Goal: Transaction & Acquisition: Subscribe to service/newsletter

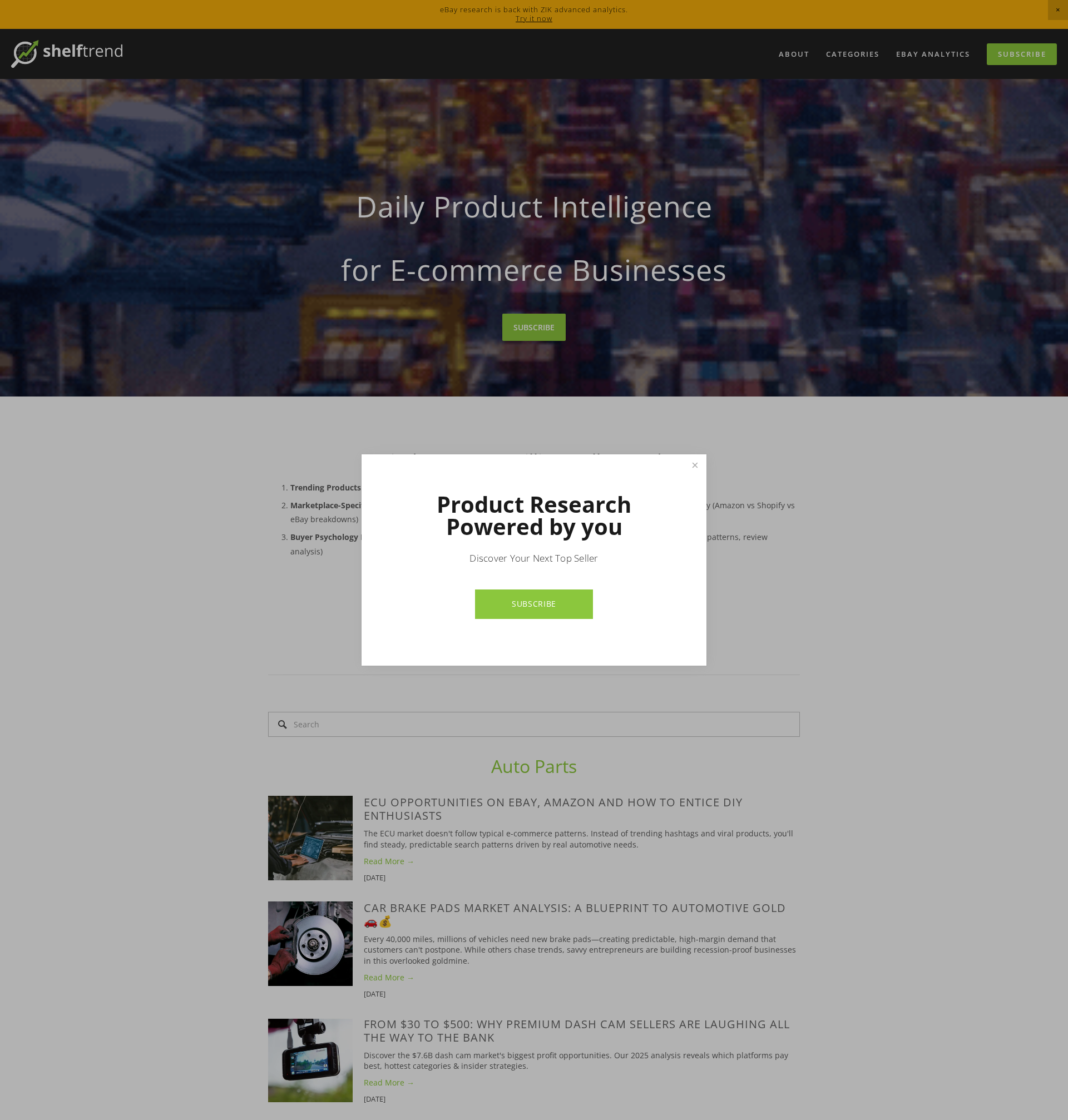
click at [548, 603] on link "SUBSCRIBE" at bounding box center [533, 604] width 118 height 29
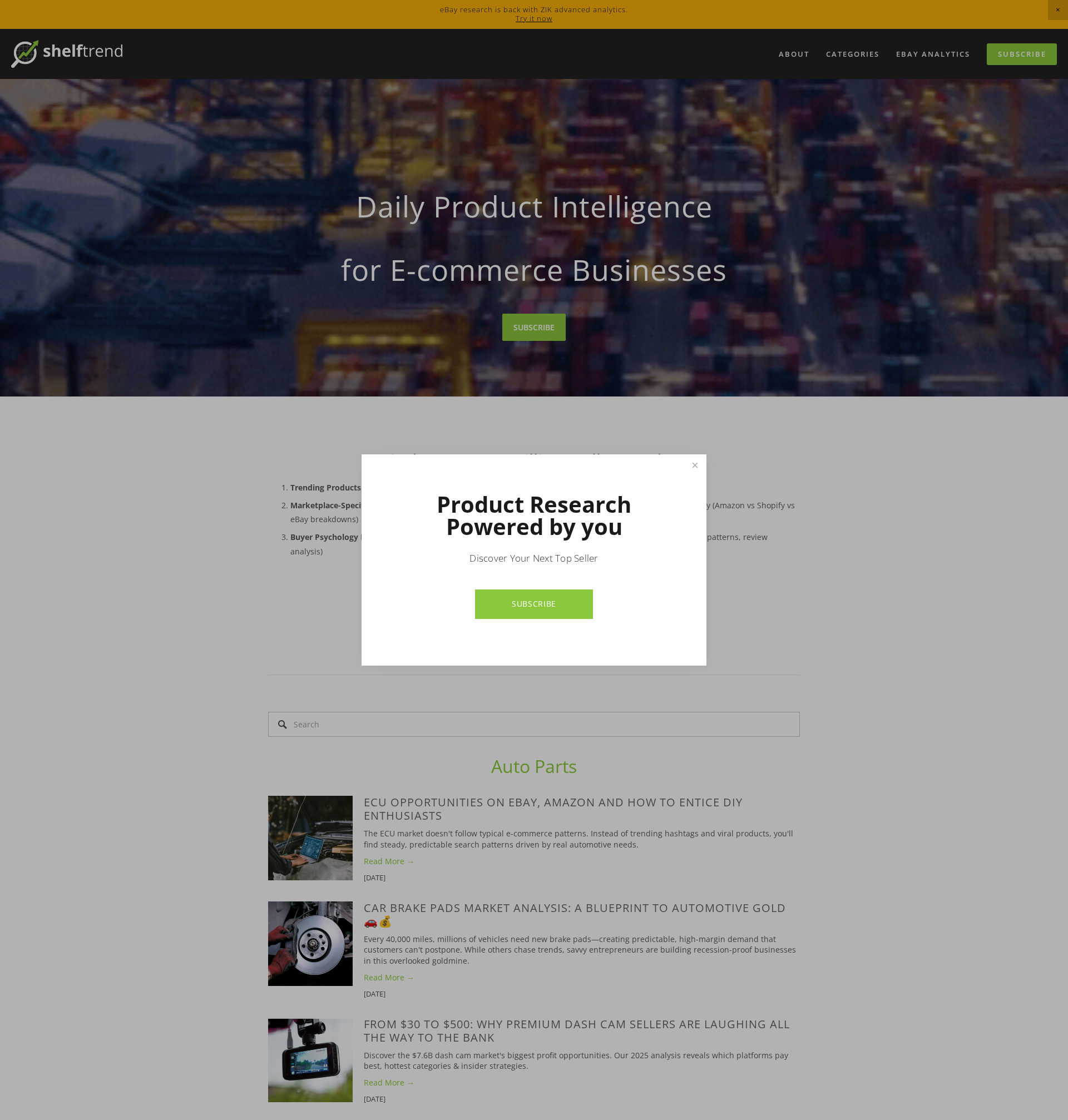
click at [931, 520] on div at bounding box center [534, 560] width 1068 height 1120
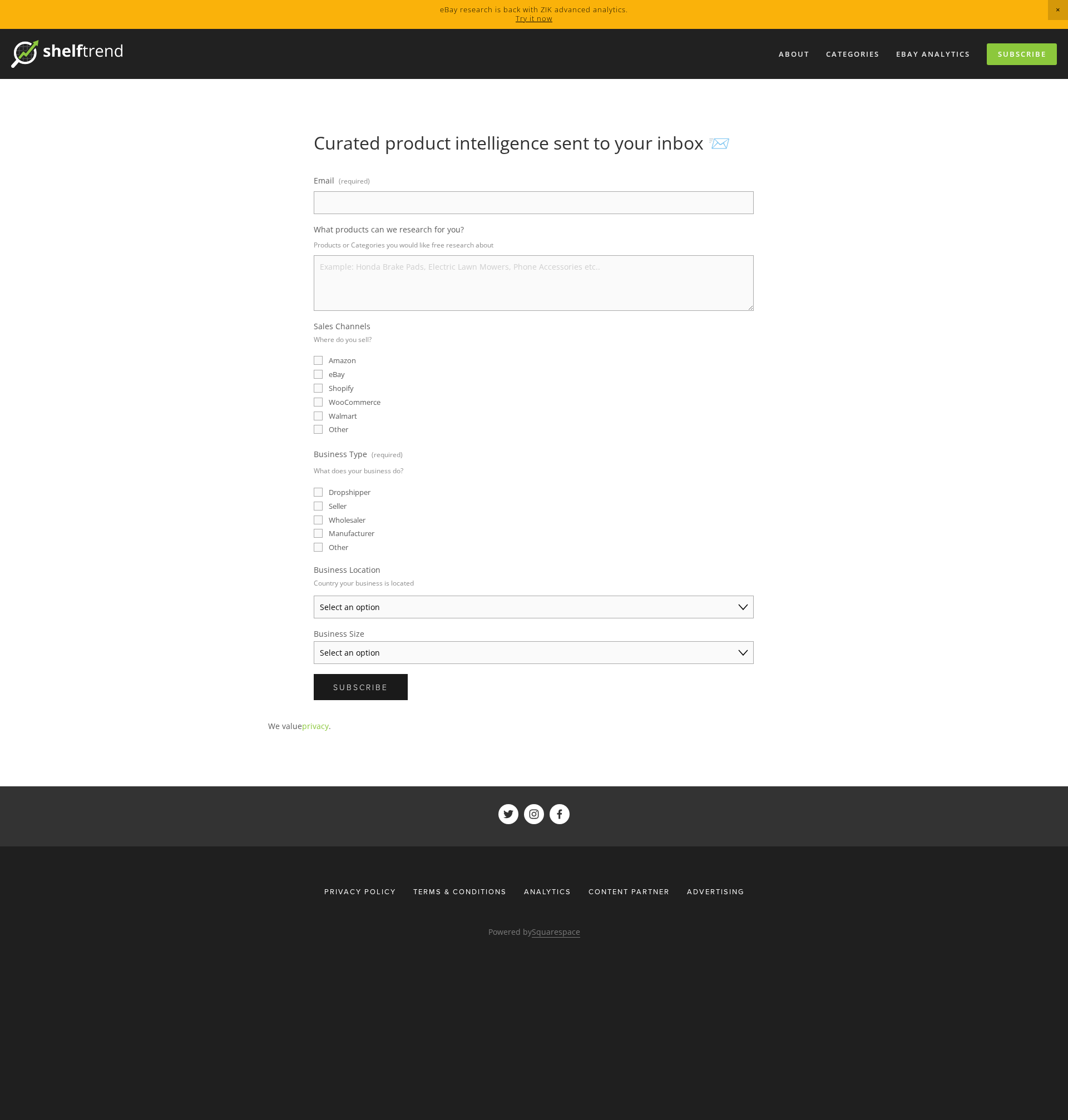
click at [509, 198] on input "Email (required)" at bounding box center [533, 203] width 440 height 23
type input "[EMAIL_ADDRESS][DOMAIN_NAME]"
select select "[GEOGRAPHIC_DATA]"
click at [321, 361] on input "Amazon" at bounding box center [318, 361] width 9 height 9
checkbox input "true"
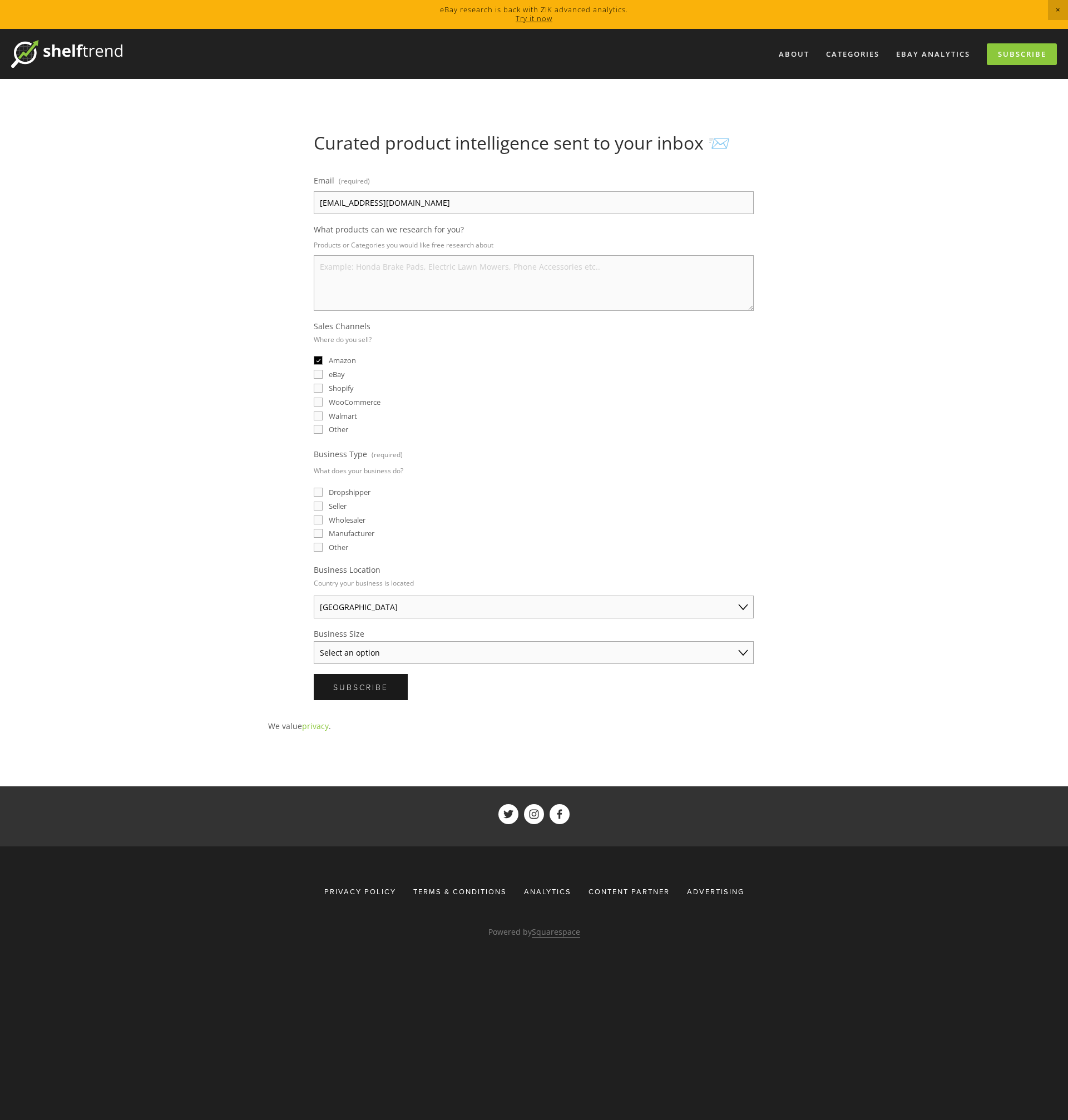
click at [321, 374] on input "eBay" at bounding box center [318, 374] width 9 height 9
checkbox input "true"
click at [317, 393] on label "Shopify" at bounding box center [334, 388] width 40 height 10
click at [317, 393] on input "Shopify" at bounding box center [318, 388] width 9 height 9
checkbox input "true"
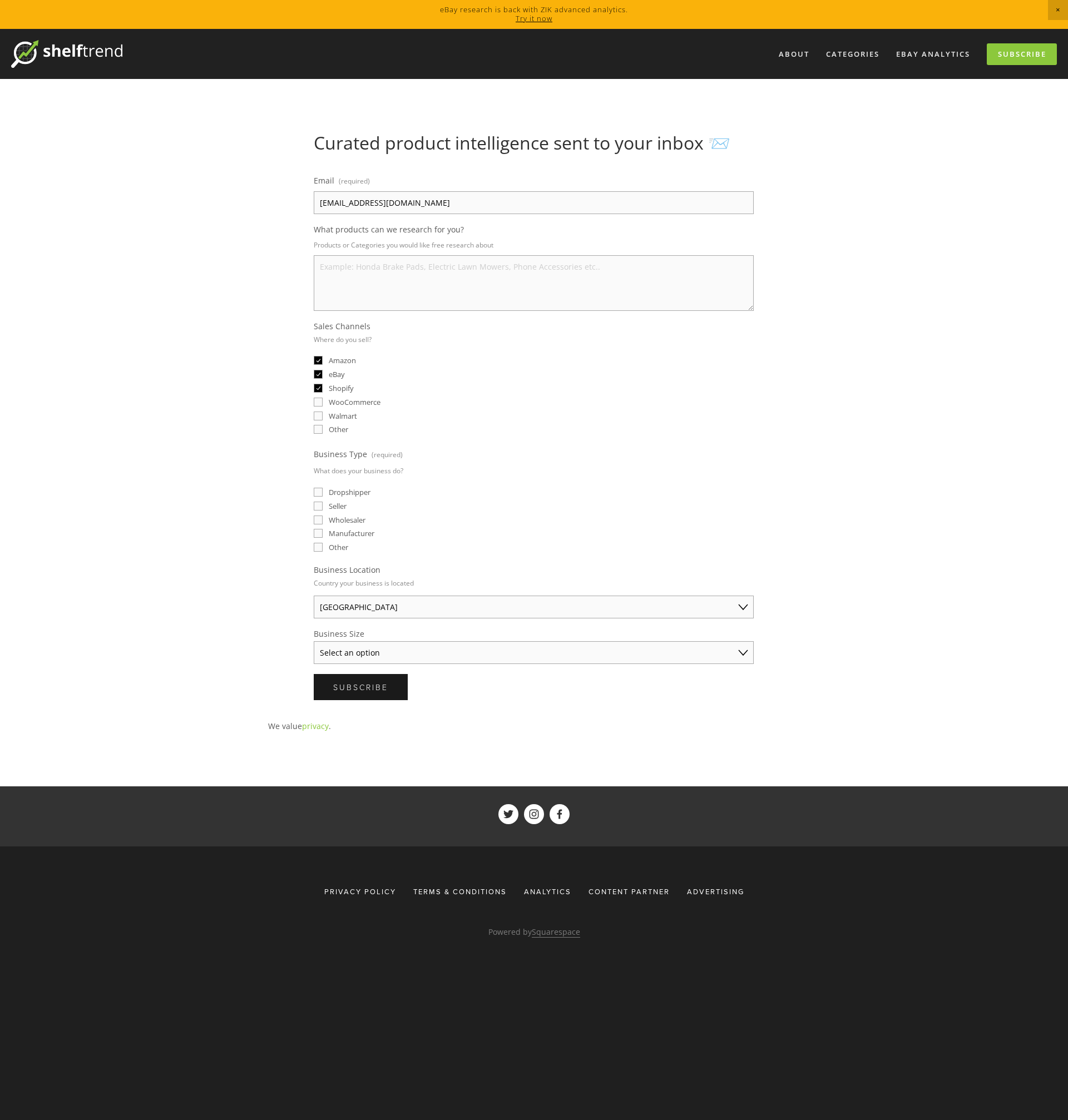
click at [317, 416] on input "Walmart" at bounding box center [318, 416] width 9 height 9
checkbox input "true"
click at [317, 426] on input "Other" at bounding box center [318, 430] width 9 height 9
checkbox input "true"
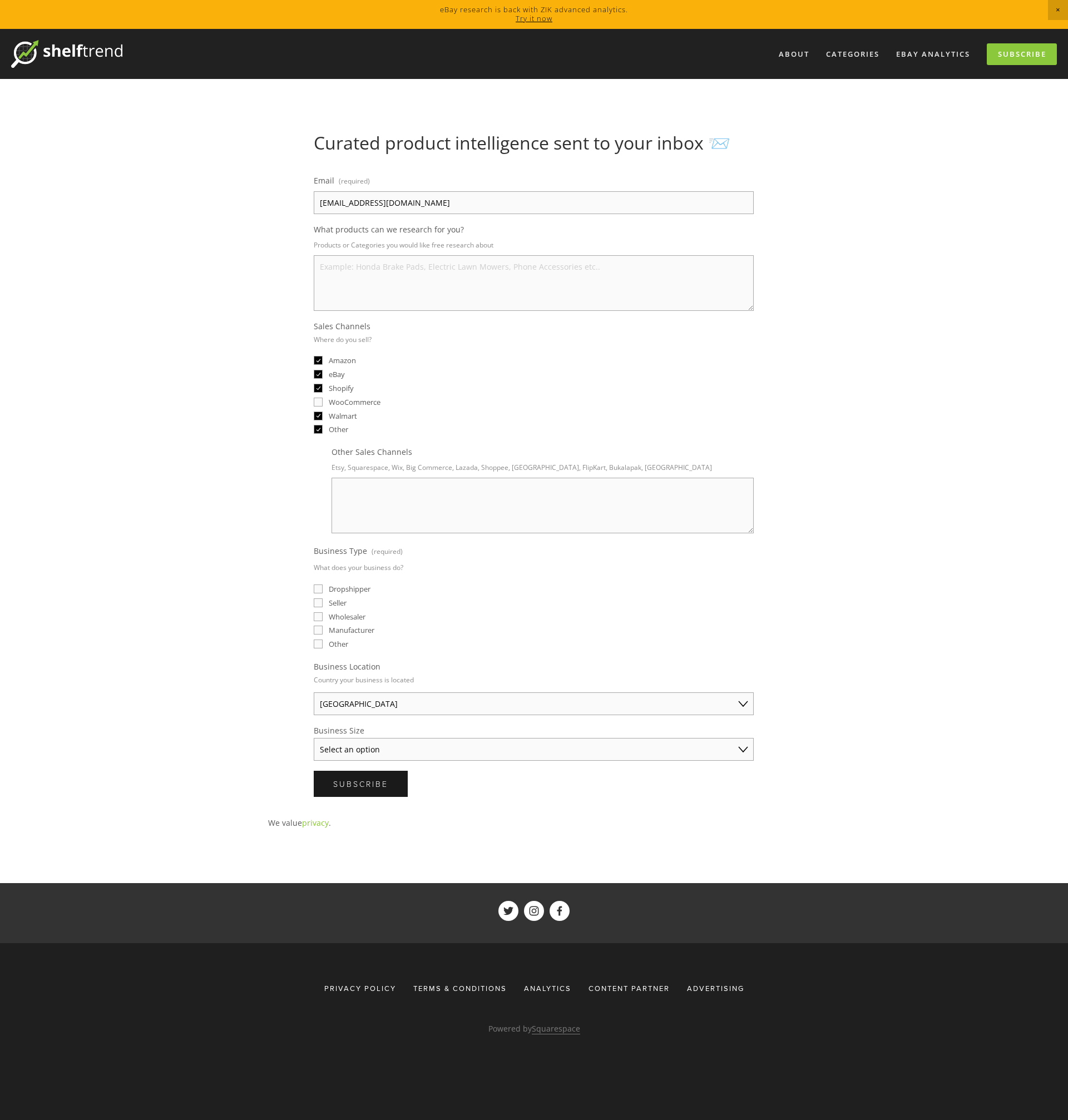
click at [388, 744] on select "Select an option Solo Merchant (under $50K annual sales) Small Business ($50K -…" at bounding box center [533, 750] width 440 height 23
select select "Established Business (Over $250K annual sales)"
click at [317, 616] on input "Wholesaler" at bounding box center [318, 617] width 9 height 9
checkbox input "true"
click at [318, 634] on input "Manufacturer" at bounding box center [318, 630] width 9 height 9
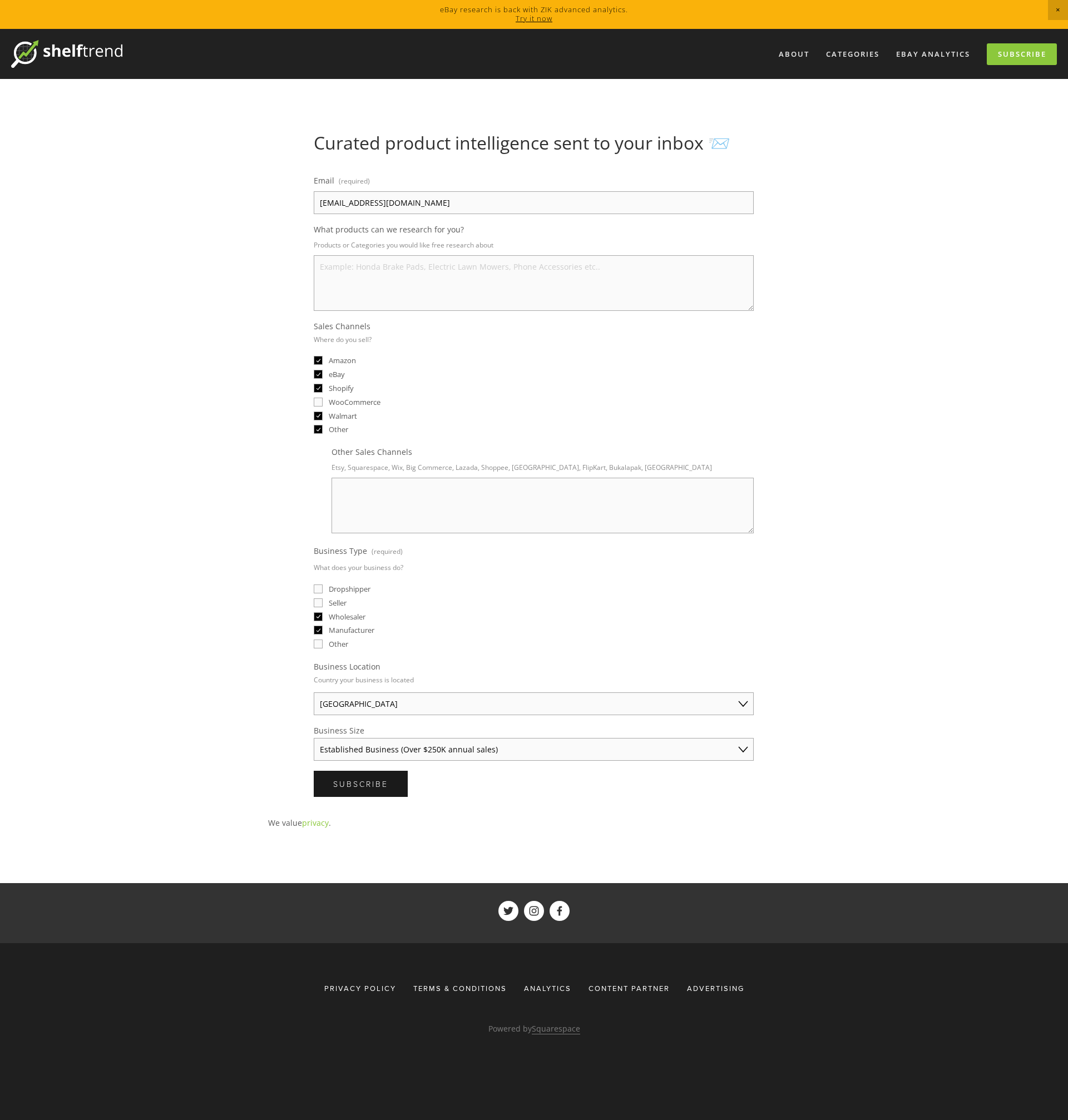
checkbox input "true"
click at [318, 602] on input "Seller" at bounding box center [318, 603] width 9 height 9
checkbox input "true"
click at [317, 586] on input "Dropshipper" at bounding box center [318, 589] width 9 height 9
checkbox input "true"
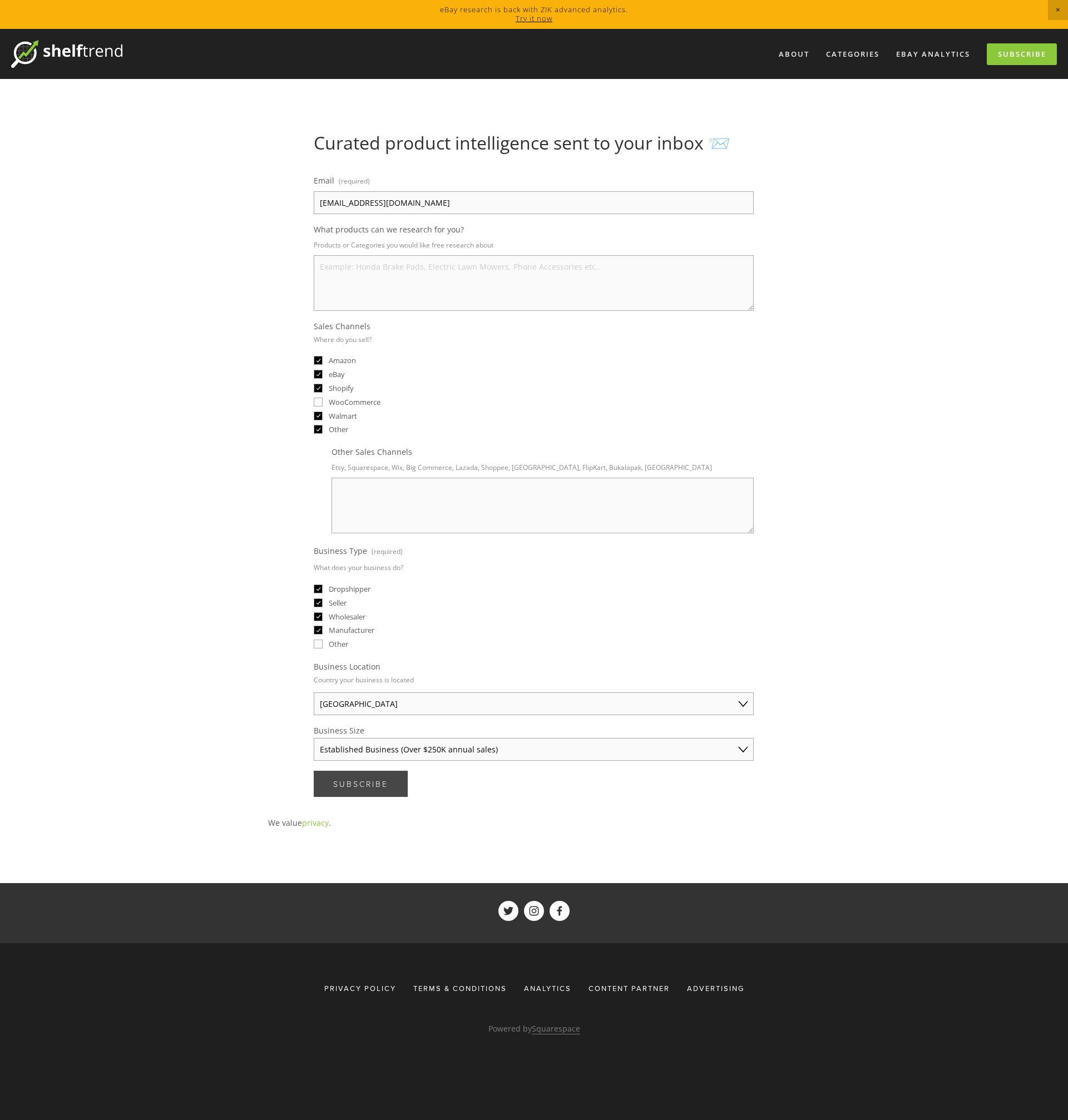
click at [361, 790] on button "Subscribe Subscribe" at bounding box center [361, 784] width 94 height 26
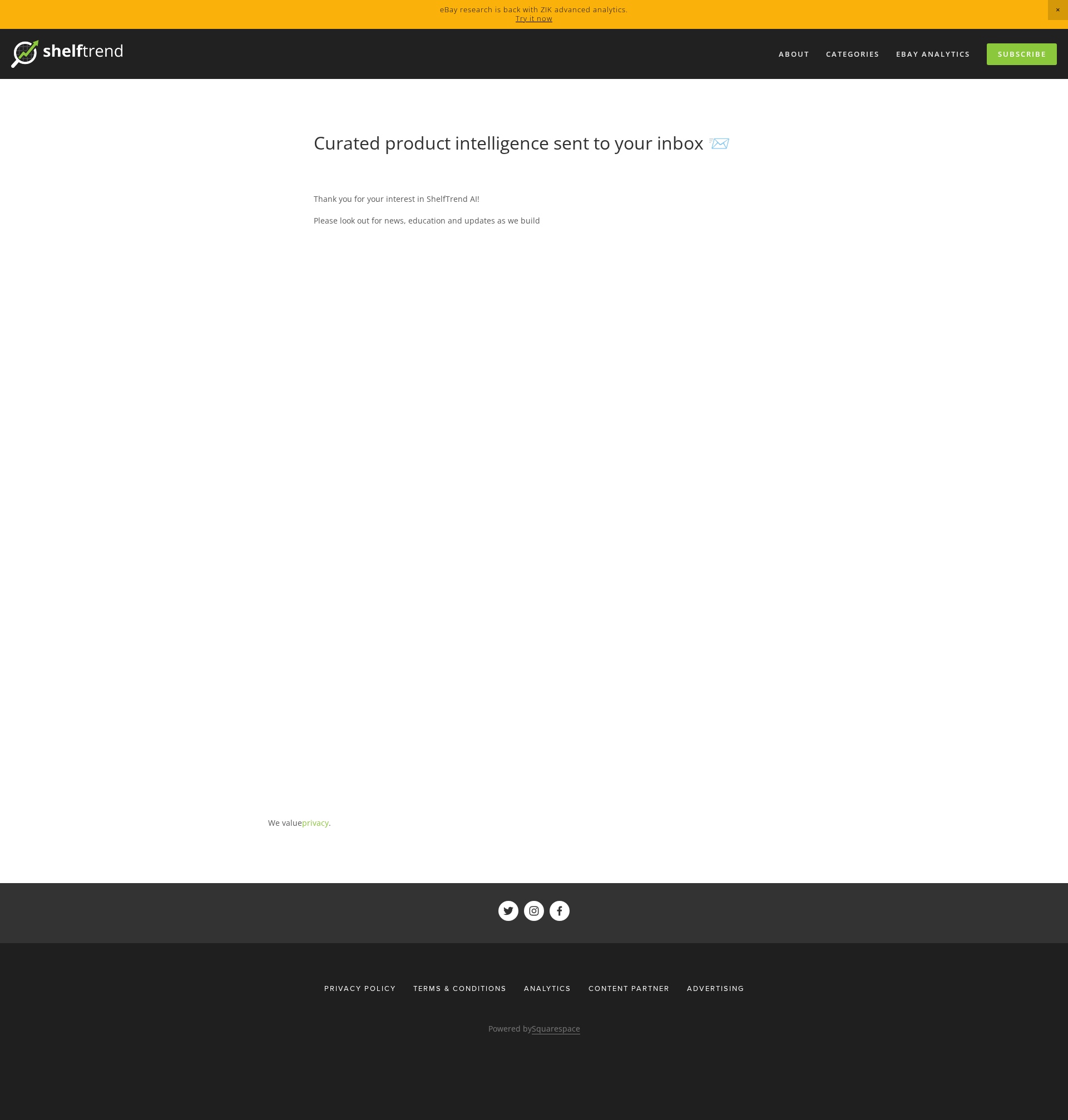
click at [877, 235] on div "About Categories Auto Parts Electronics Fashion Home & Garden" at bounding box center [534, 647] width 1068 height 1236
